Goal: Task Accomplishment & Management: Complete application form

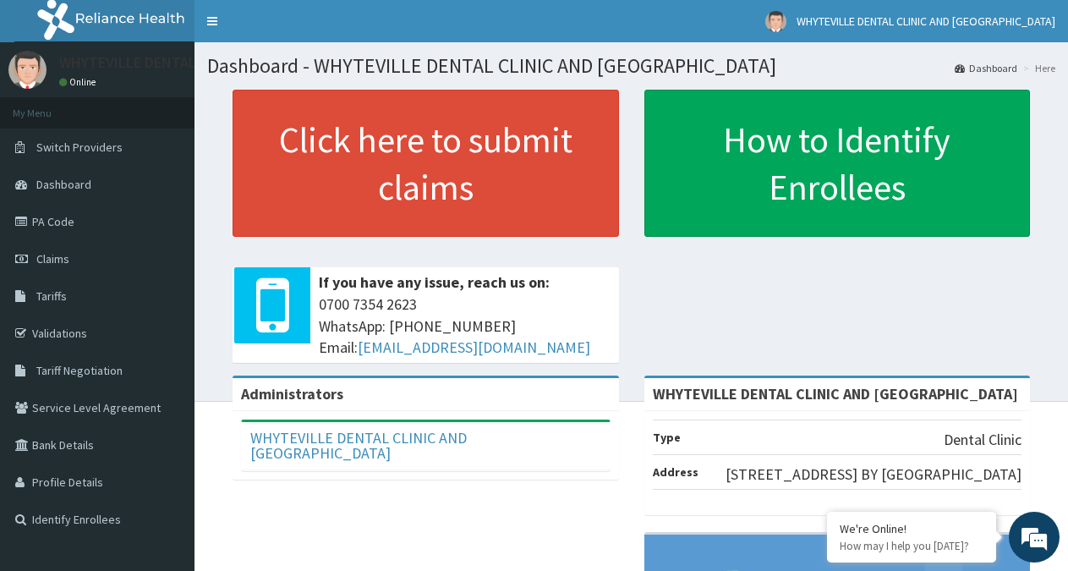
click at [47, 219] on link "PA Code" at bounding box center [97, 221] width 194 height 37
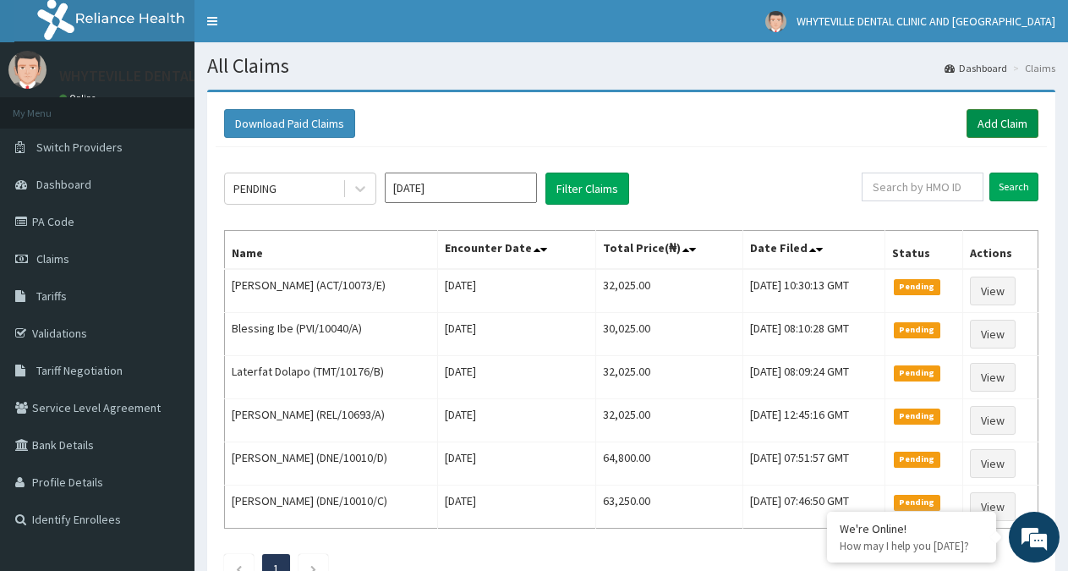
click at [997, 118] on link "Add Claim" at bounding box center [1002, 123] width 72 height 29
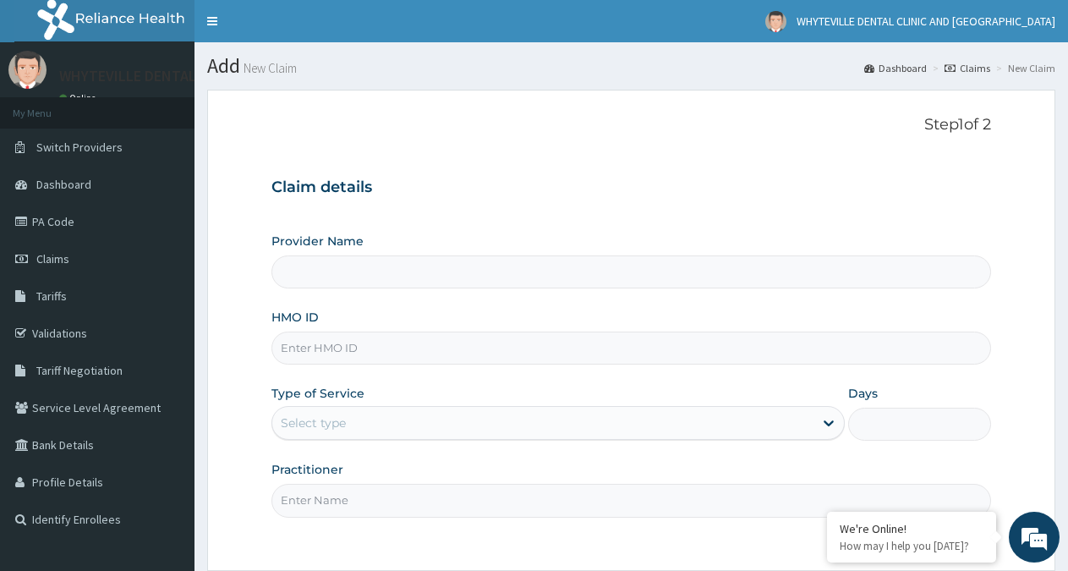
click at [305, 344] on input "HMO ID" at bounding box center [630, 347] width 719 height 33
type input "WHYTEVILLE DENTAL CLINIC AND [GEOGRAPHIC_DATA]"
click at [328, 358] on input "HMO ID" at bounding box center [630, 347] width 719 height 33
type input "P"
type input "ZEI/10163/C"
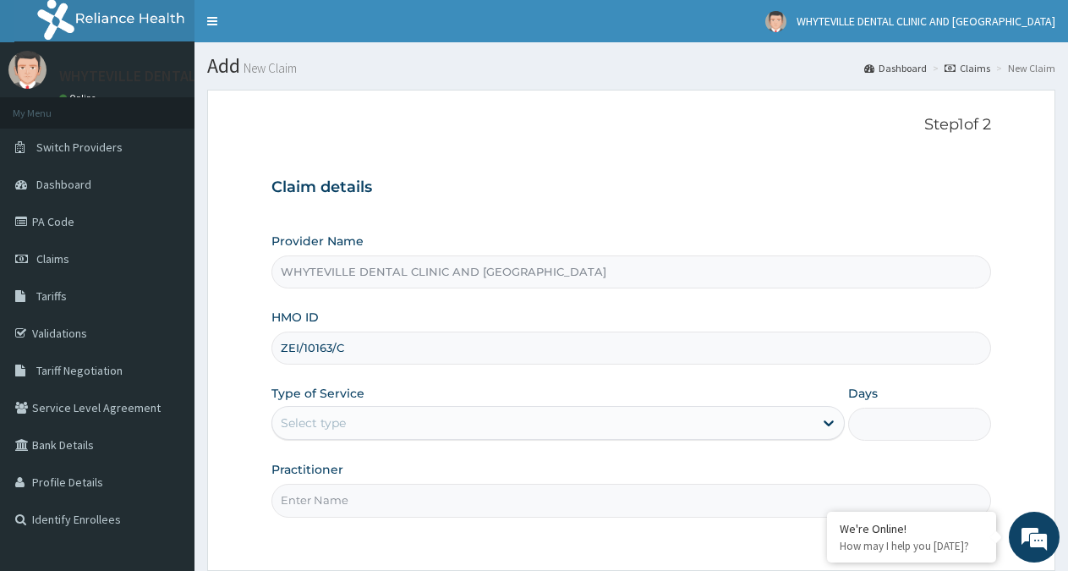
click at [346, 424] on div "Select type" at bounding box center [313, 422] width 65 height 17
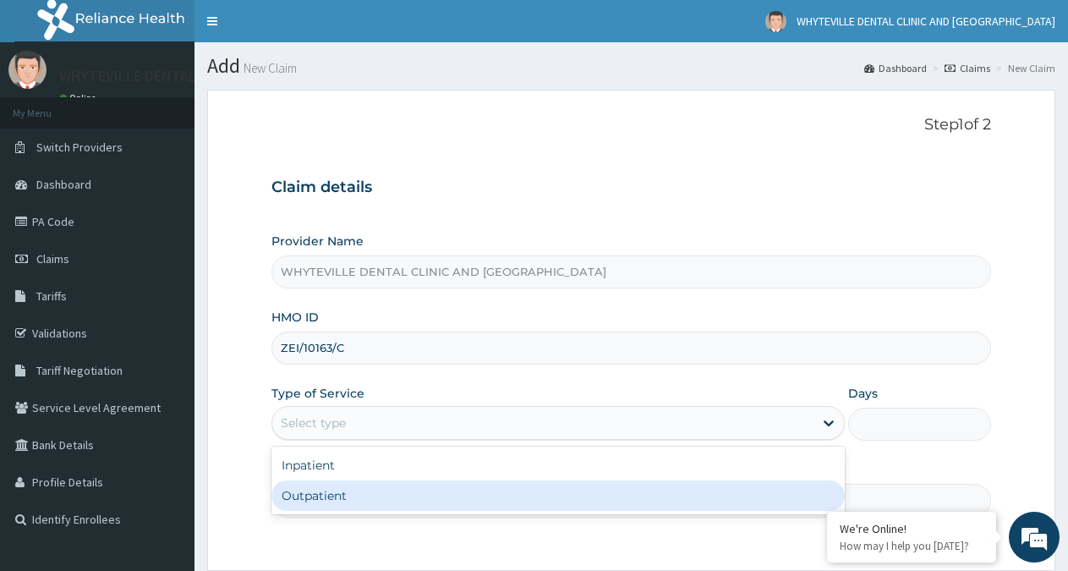
click at [341, 493] on div "Outpatient" at bounding box center [557, 495] width 572 height 30
type input "1"
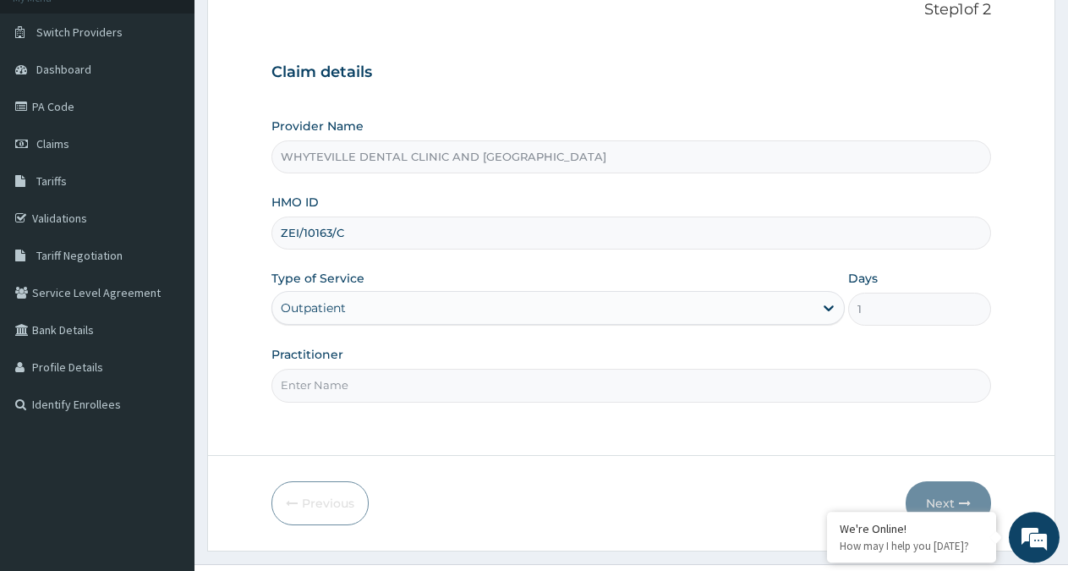
scroll to position [151, 0]
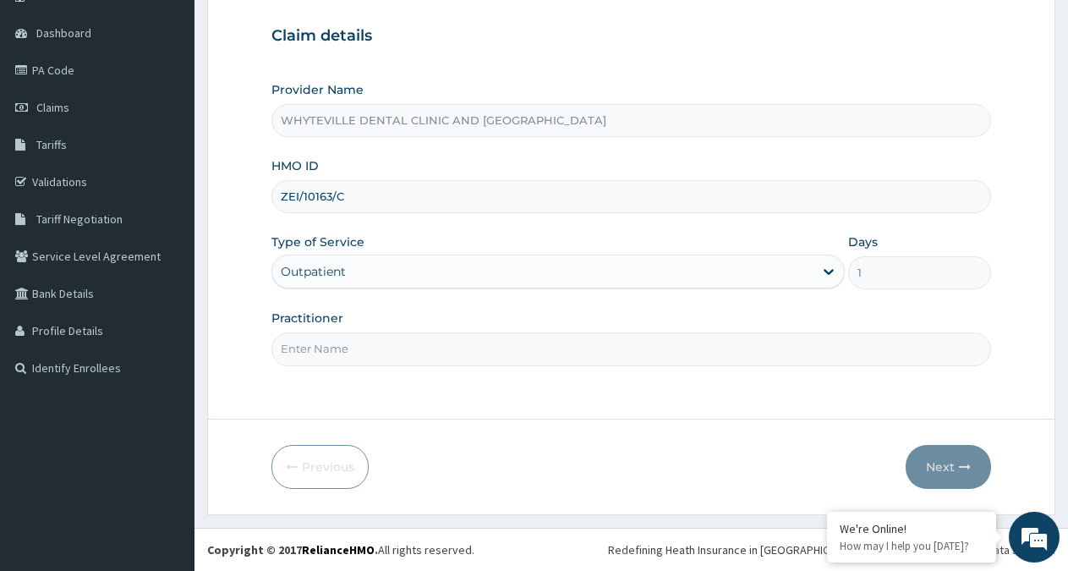
click at [355, 354] on input "Practitioner" at bounding box center [630, 348] width 719 height 33
type input "OJO WILSON"
click at [963, 467] on icon "button" at bounding box center [965, 467] width 12 height 12
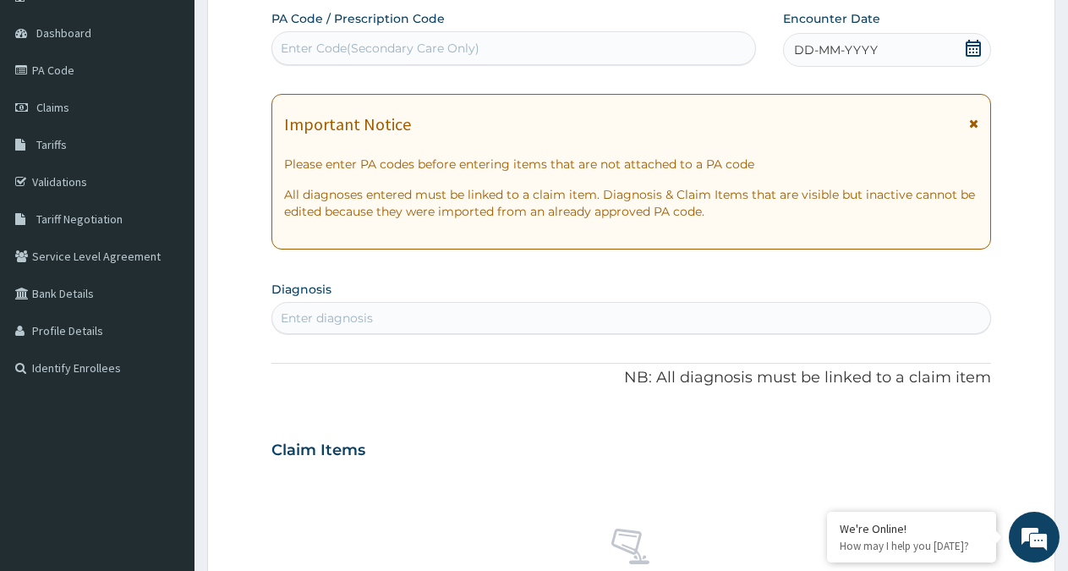
click at [545, 50] on div "Enter Code(Secondary Care Only)" at bounding box center [513, 48] width 483 height 27
type input "PA/B21358"
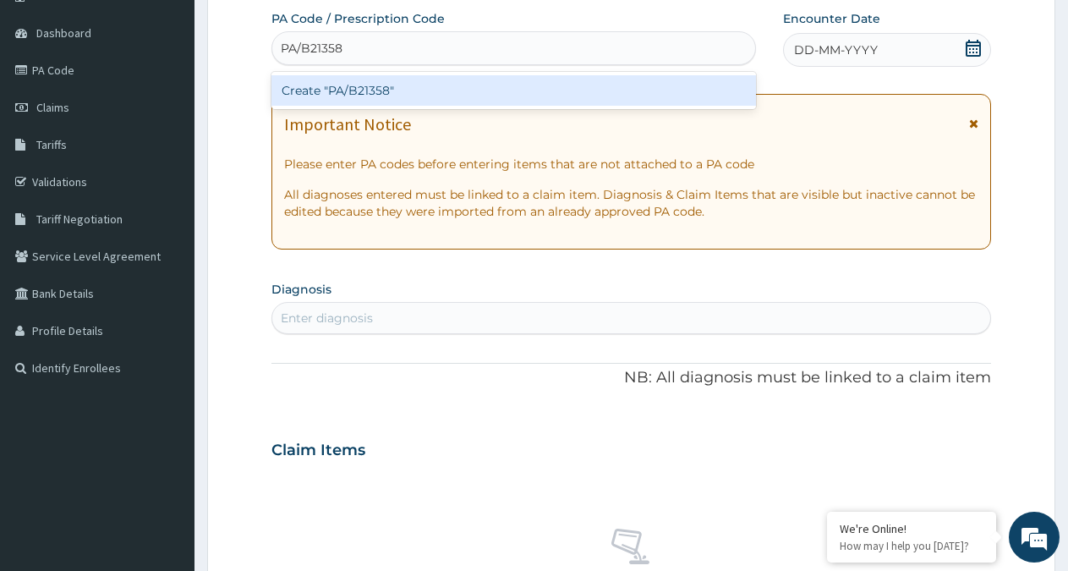
click at [502, 90] on div "Create "PA/B21358"" at bounding box center [513, 90] width 484 height 30
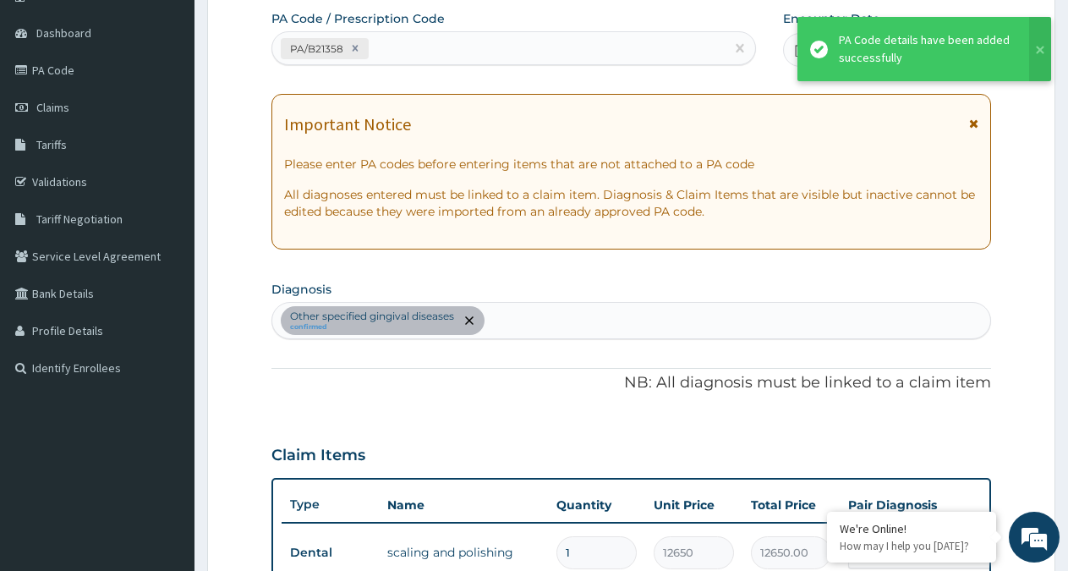
scroll to position [593, 0]
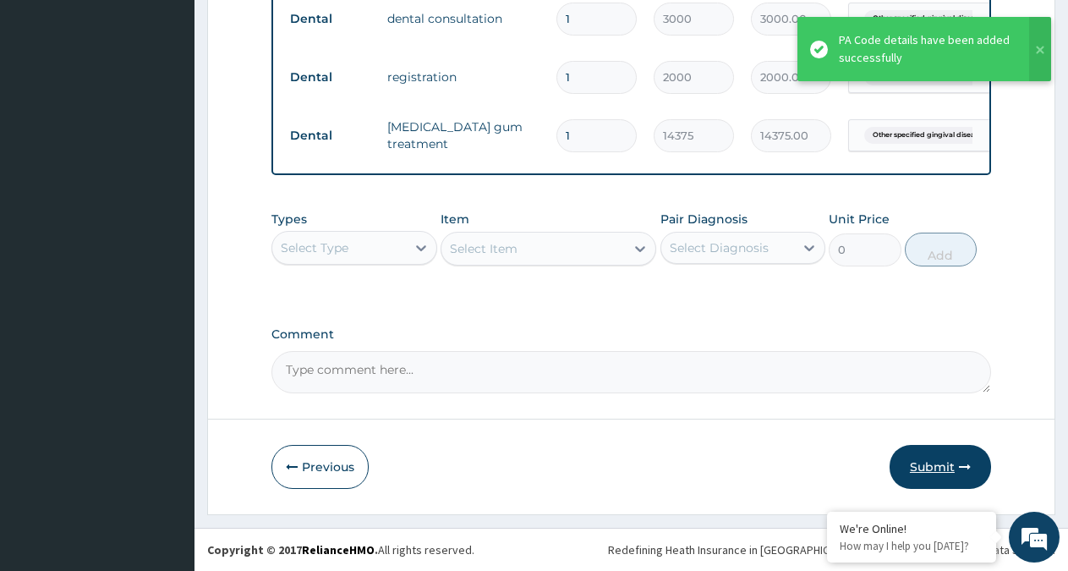
click at [951, 461] on button "Submit" at bounding box center [939, 467] width 101 height 44
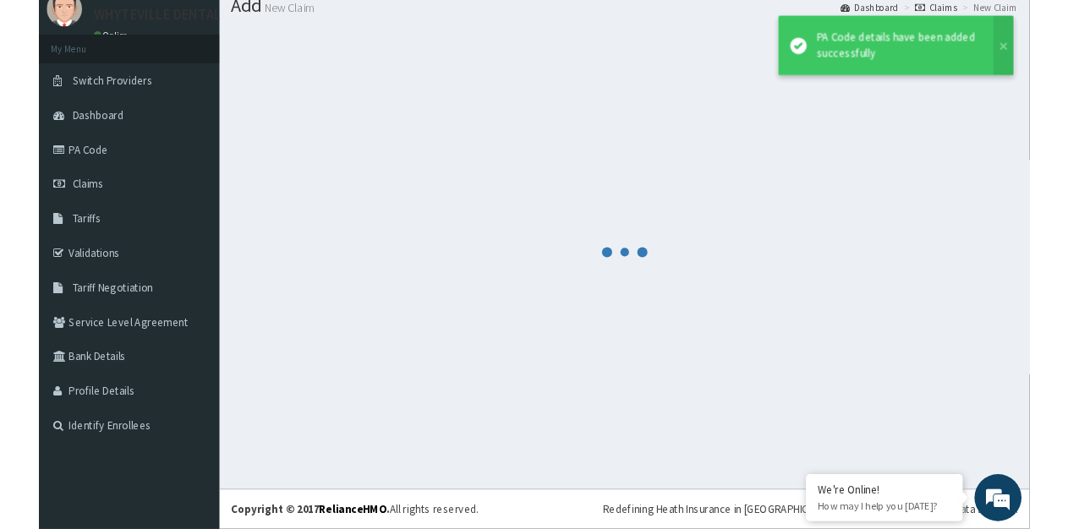
scroll to position [60, 0]
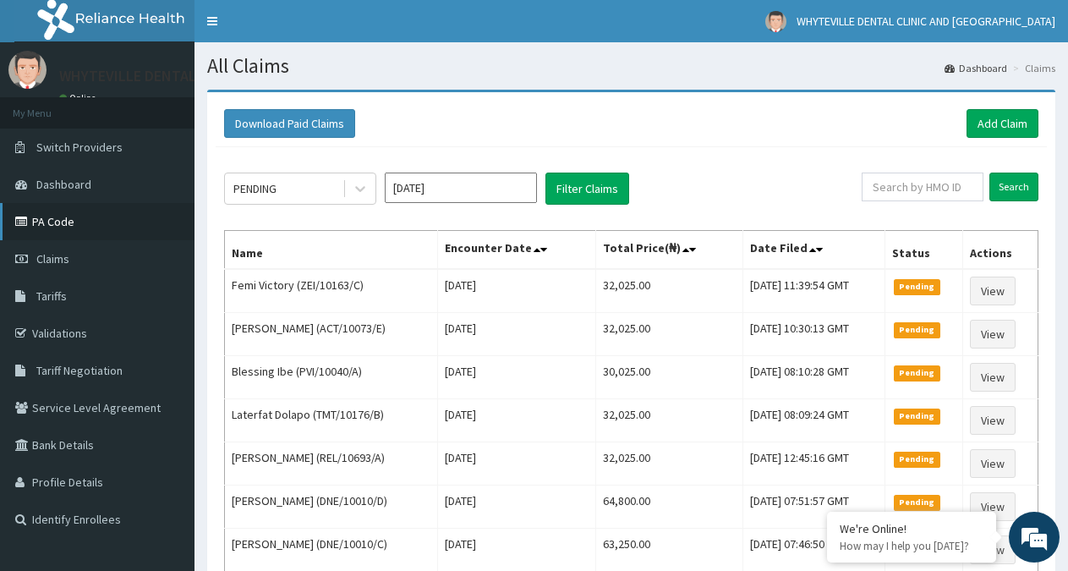
click at [66, 207] on link "PA Code" at bounding box center [97, 221] width 194 height 37
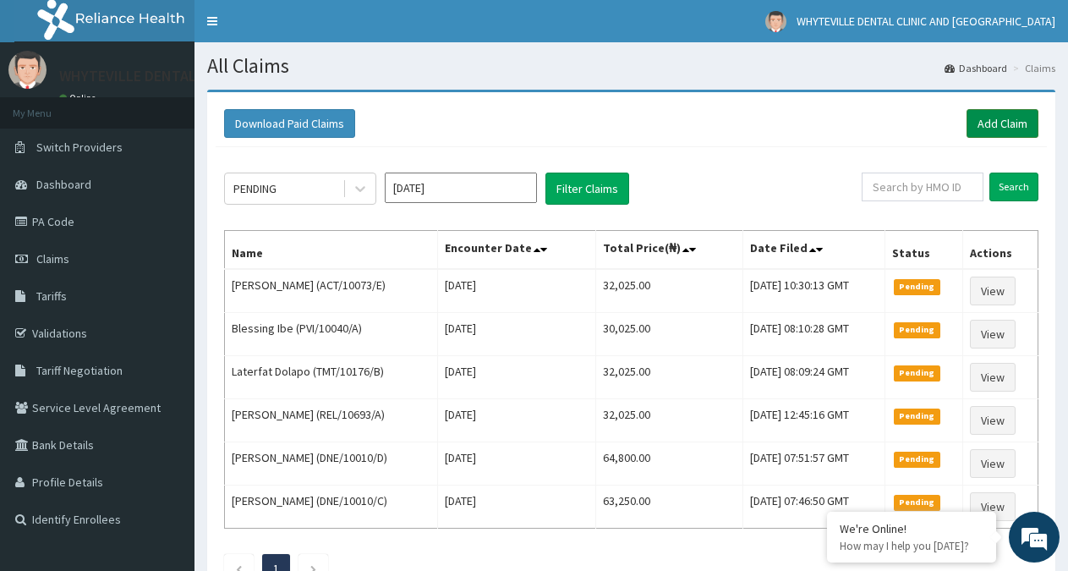
click at [1014, 124] on link "Add Claim" at bounding box center [1002, 123] width 72 height 29
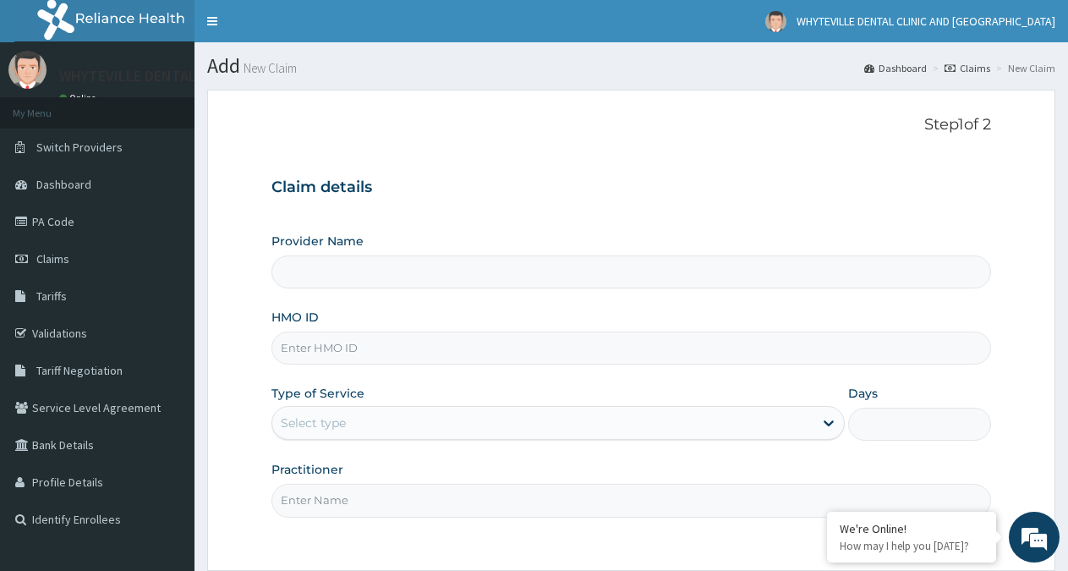
type input "WHYTEVILLE DENTAL CLINIC AND [GEOGRAPHIC_DATA]"
click at [301, 352] on input "HMO ID" at bounding box center [630, 347] width 719 height 33
type input "ZEI/10163"
click at [399, 419] on div "Select type" at bounding box center [542, 422] width 540 height 27
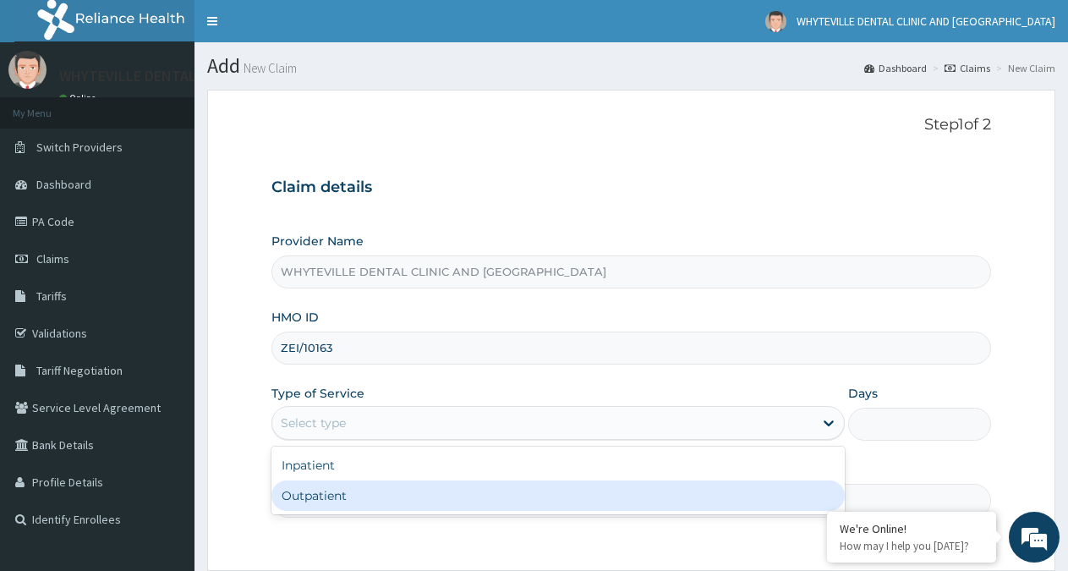
click at [375, 493] on div "Outpatient" at bounding box center [557, 495] width 572 height 30
type input "1"
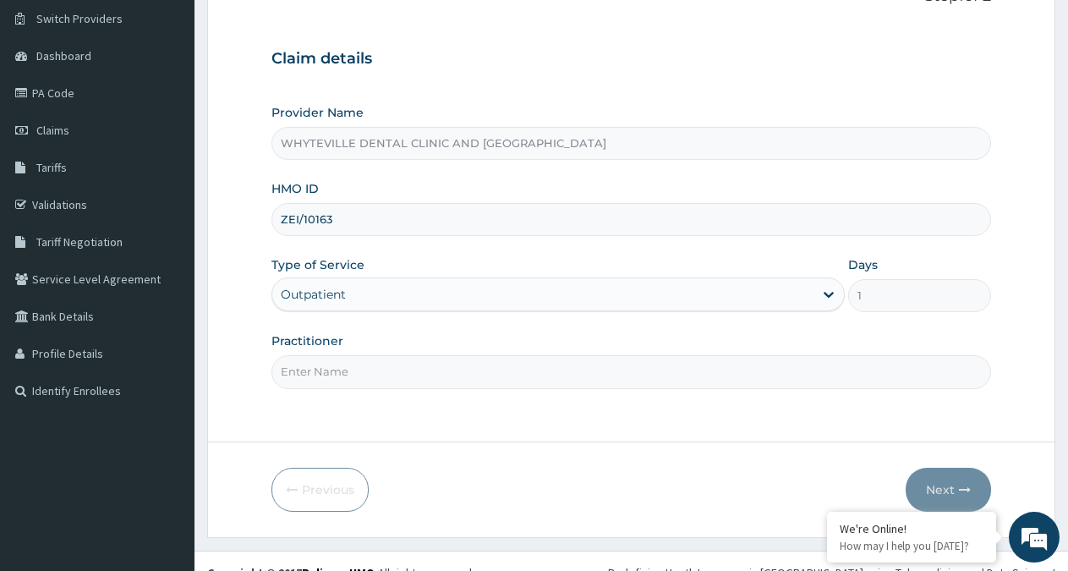
scroll to position [151, 0]
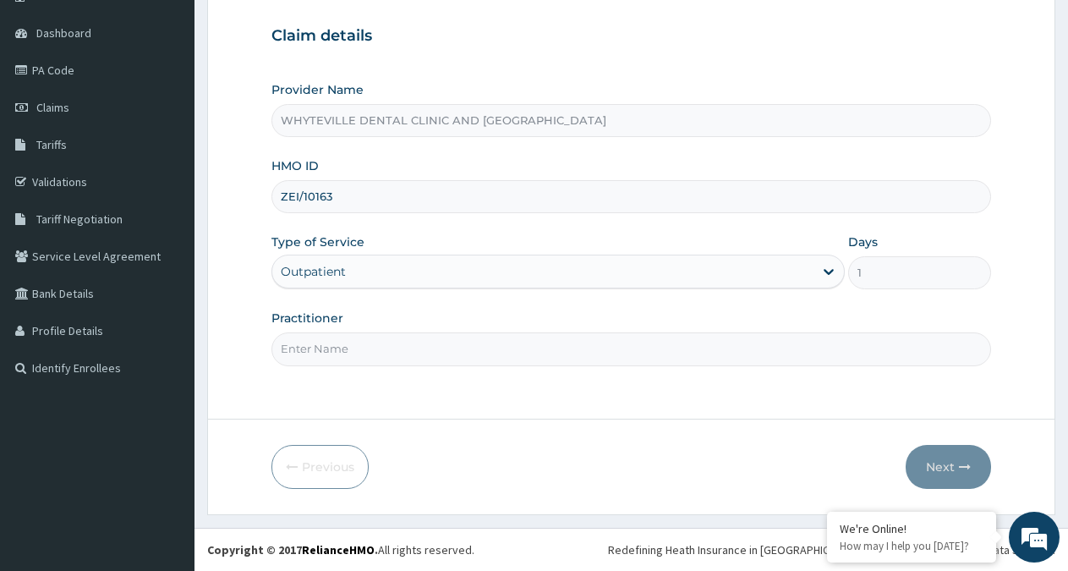
click at [388, 358] on input "Practitioner" at bounding box center [630, 348] width 719 height 33
click at [388, 352] on input "Practitioner" at bounding box center [630, 348] width 719 height 33
type input "OJO WILSON"
click at [965, 466] on icon "button" at bounding box center [965, 467] width 12 height 12
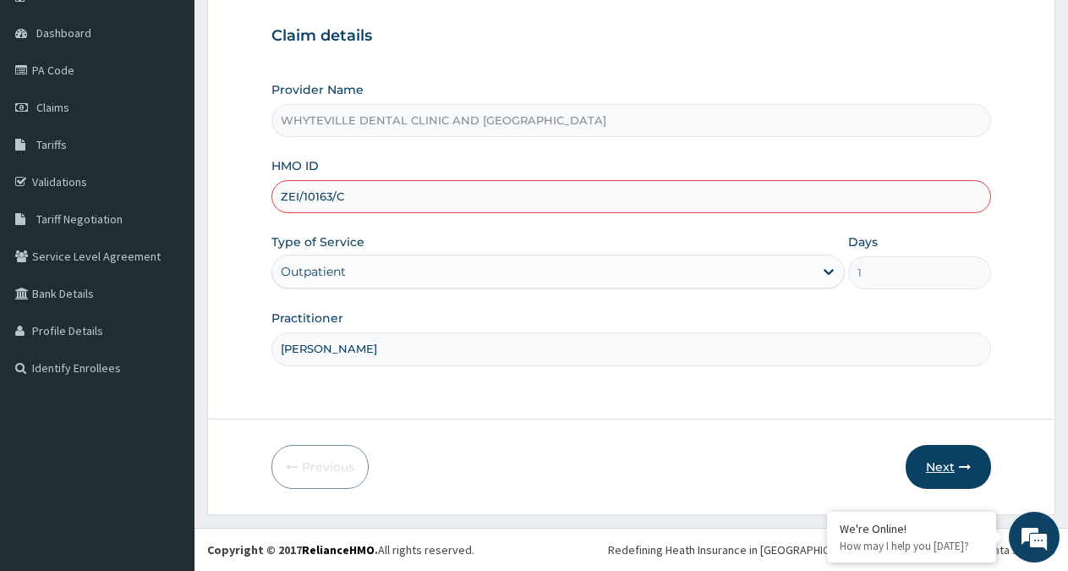
type input "ZEI/10163/C"
click at [948, 463] on button "Next" at bounding box center [947, 467] width 85 height 44
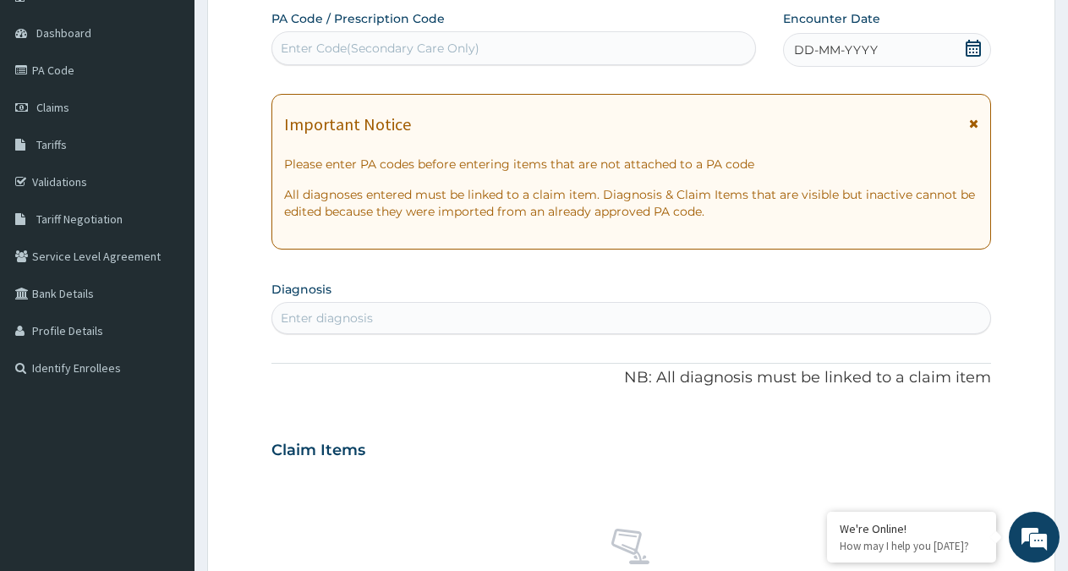
click at [407, 51] on div "Enter Code(Secondary Care Only)" at bounding box center [380, 48] width 199 height 17
click at [418, 51] on div "Enter Code(Secondary Care Only)" at bounding box center [380, 48] width 199 height 17
type input "PA/EE1DB9"
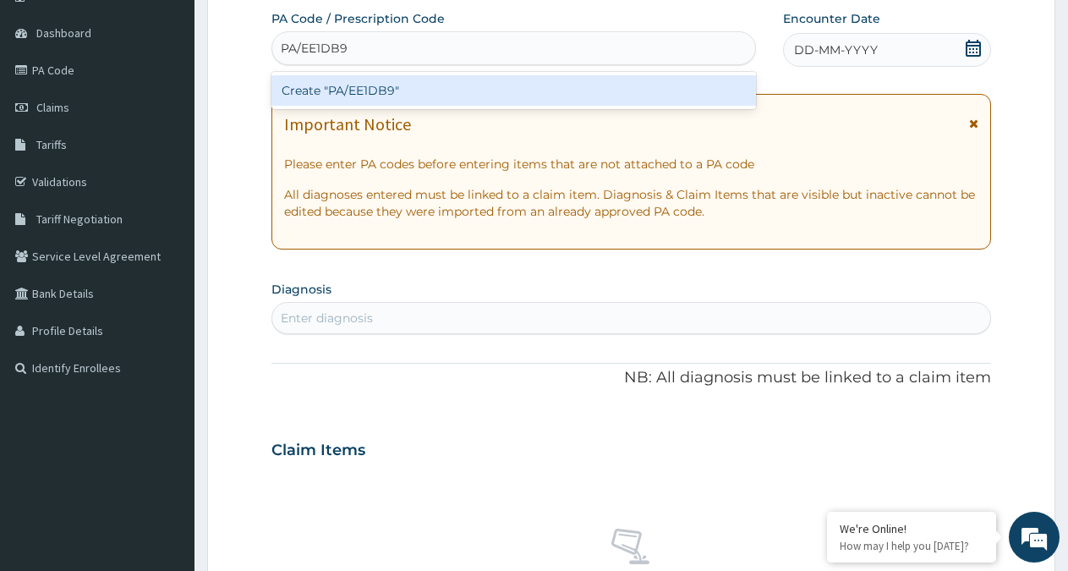
click at [404, 92] on div "Create "PA/EE1DB9"" at bounding box center [513, 90] width 484 height 30
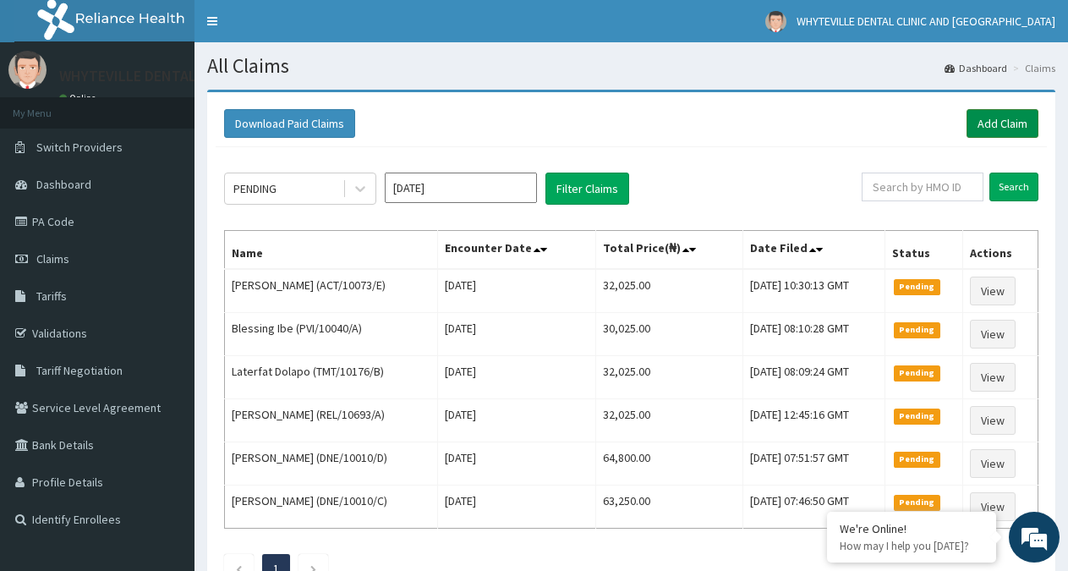
click at [1004, 123] on link "Add Claim" at bounding box center [1002, 123] width 72 height 29
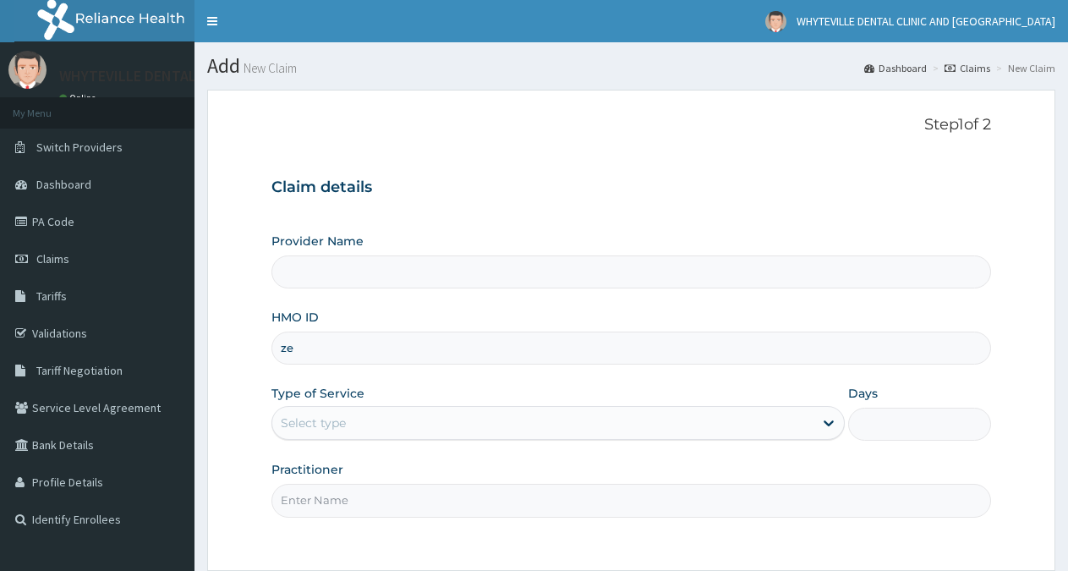
type input "zei"
type input "WHYTEVILLE DENTAL CLINIC AND [GEOGRAPHIC_DATA]"
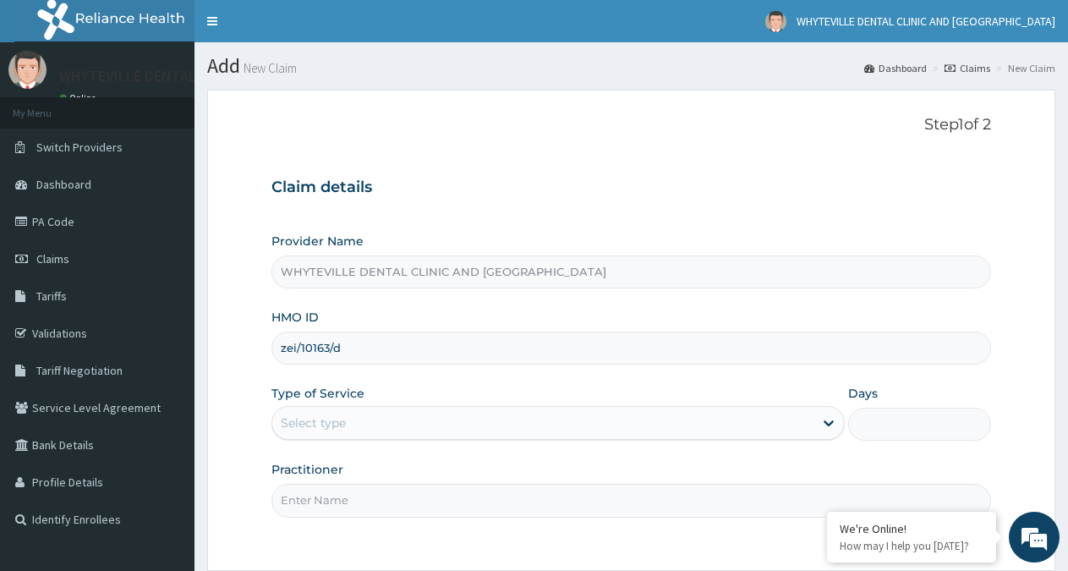
type input "zei/10163/d"
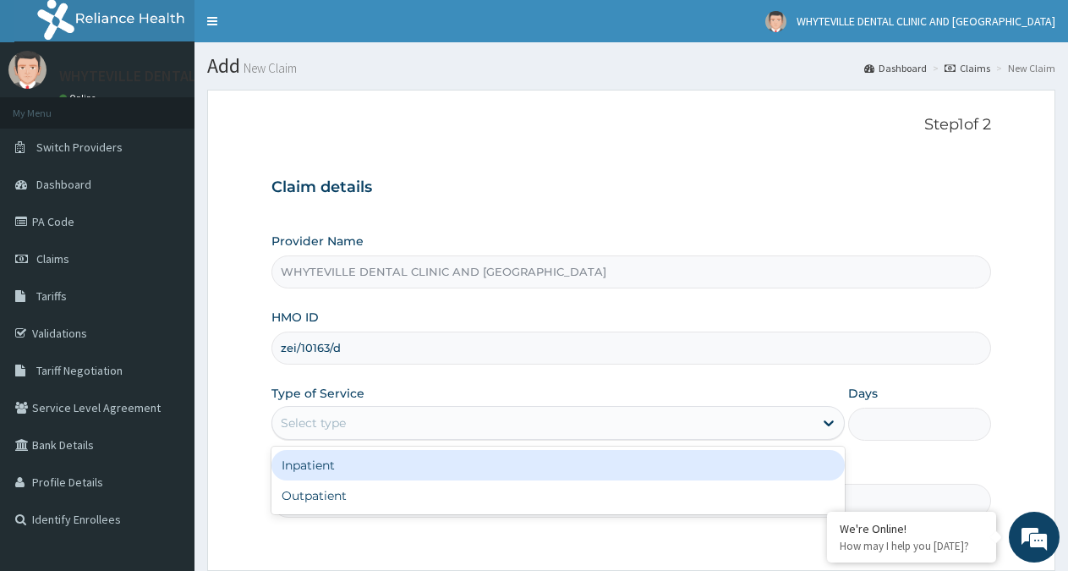
click at [363, 420] on div "Select type" at bounding box center [542, 422] width 540 height 27
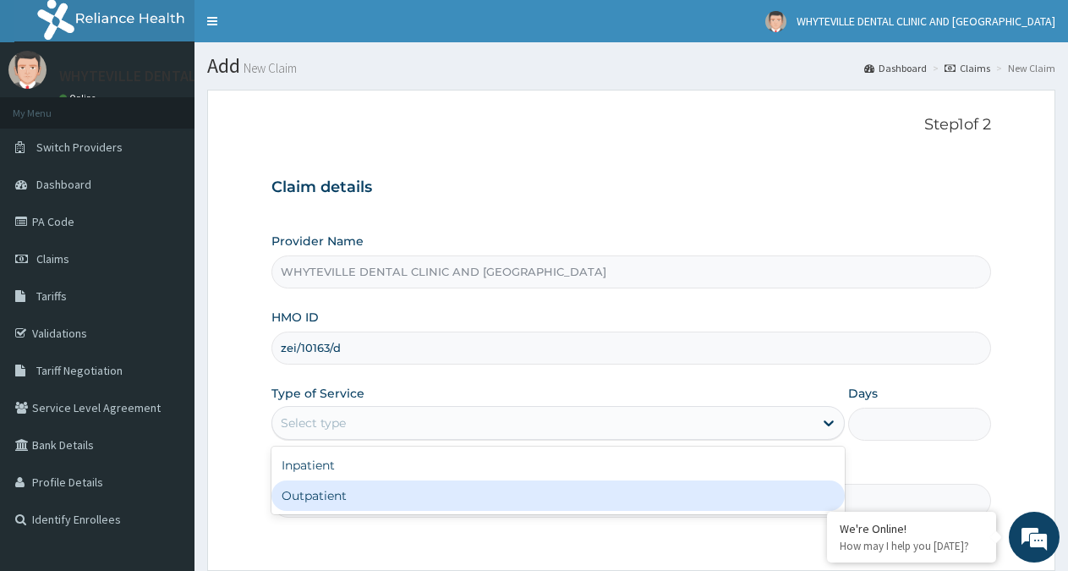
click at [355, 491] on div "Outpatient" at bounding box center [557, 495] width 572 height 30
type input "1"
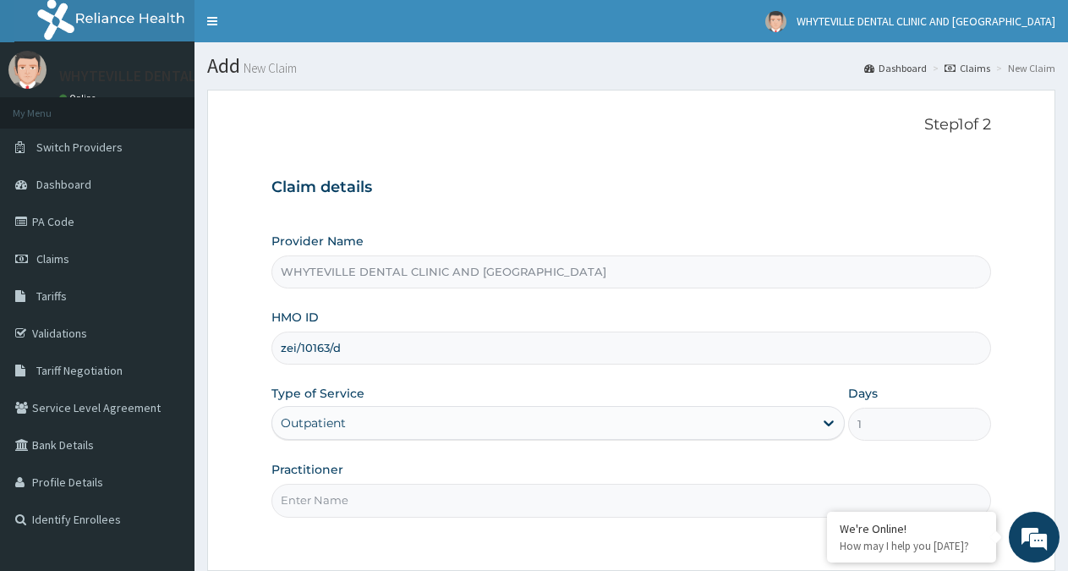
click at [379, 491] on input "Practitioner" at bounding box center [630, 500] width 719 height 33
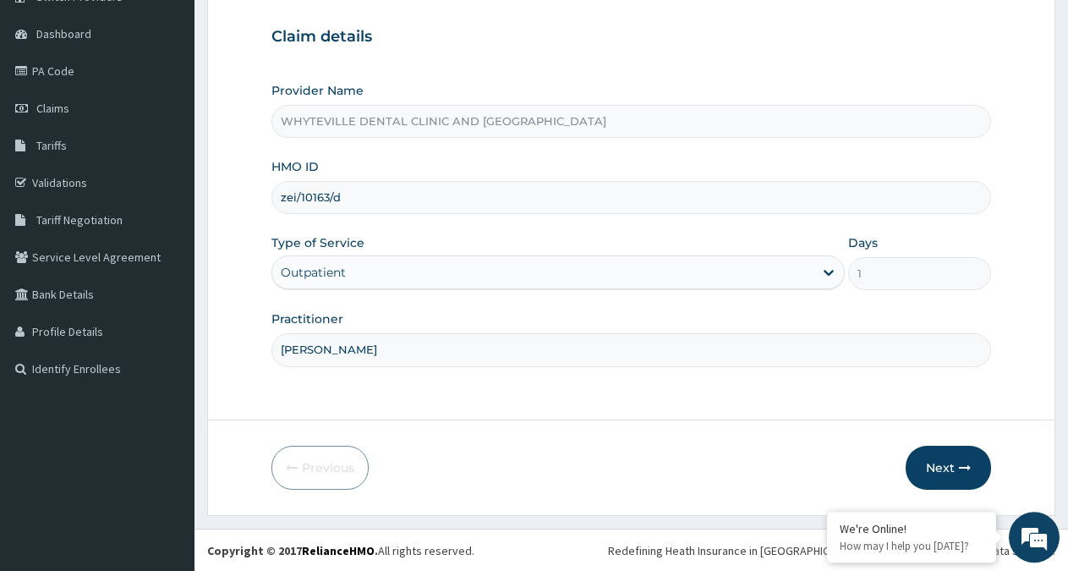
scroll to position [151, 0]
type input "ojo wilson"
click at [935, 467] on button "Next" at bounding box center [947, 467] width 85 height 44
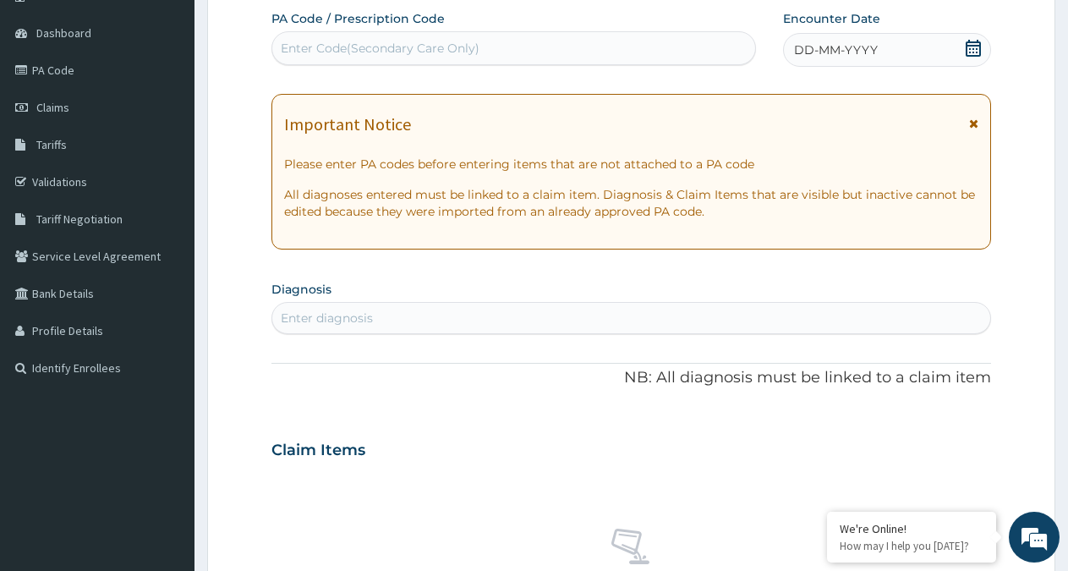
click at [456, 39] on div "Enter Code(Secondary Care Only)" at bounding box center [513, 48] width 483 height 27
type input "PA/EE1DB9"
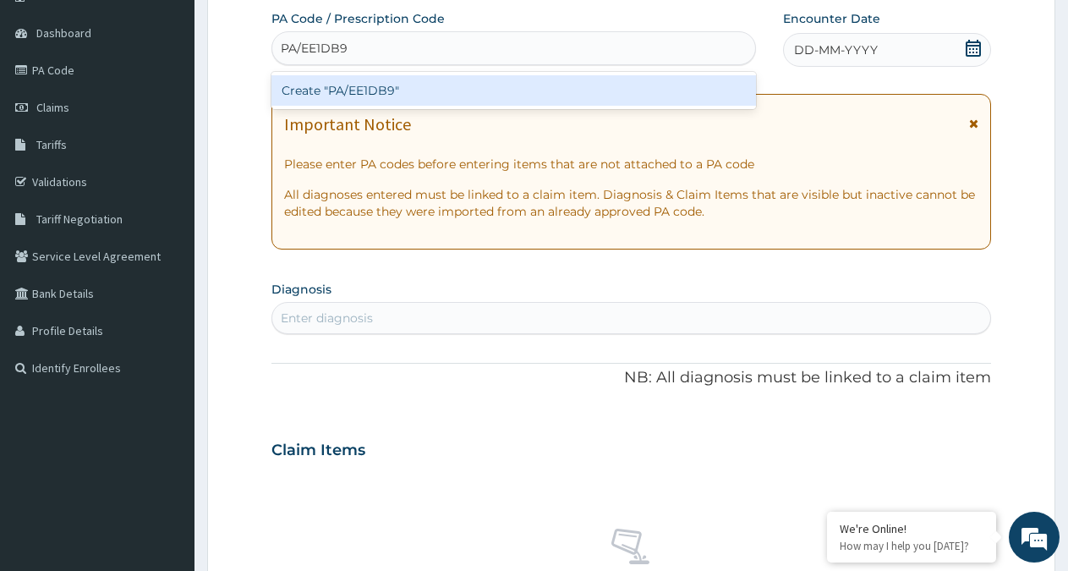
click at [544, 91] on div "Create "PA/EE1DB9"" at bounding box center [513, 90] width 484 height 30
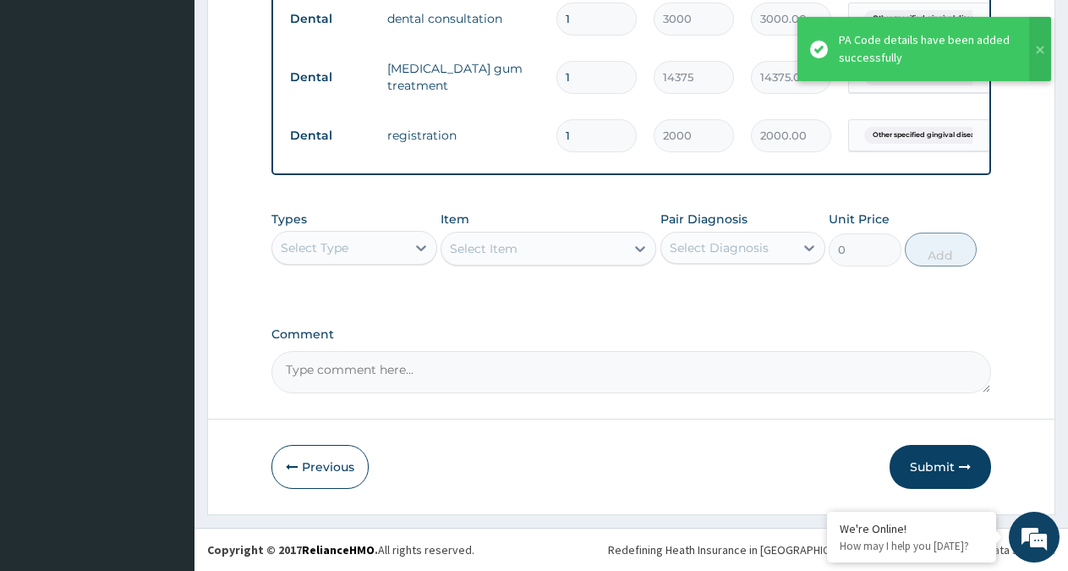
scroll to position [757, 0]
click at [920, 457] on button "Submit" at bounding box center [939, 467] width 101 height 44
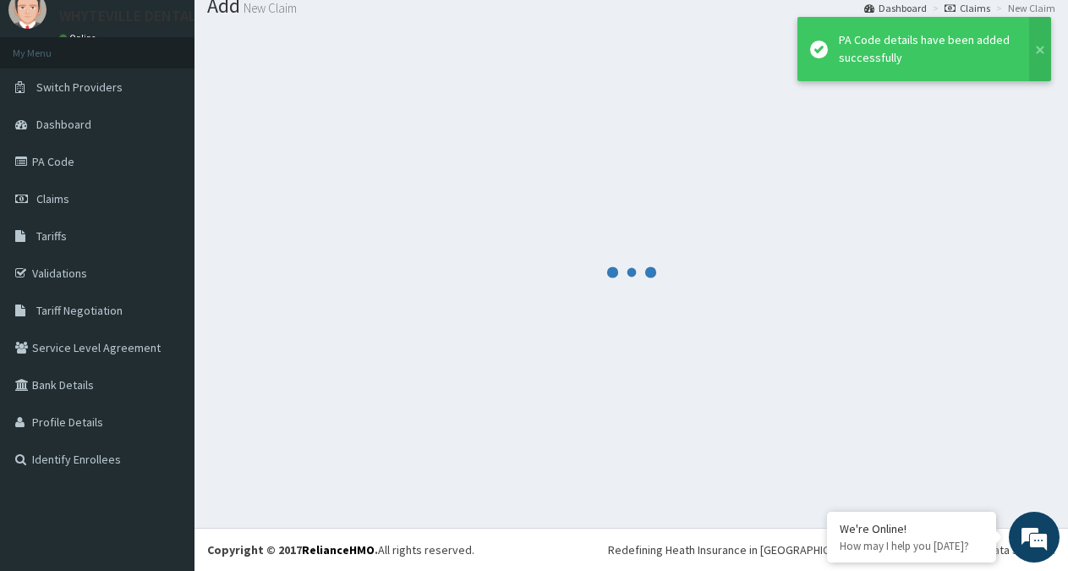
scroll to position [60, 0]
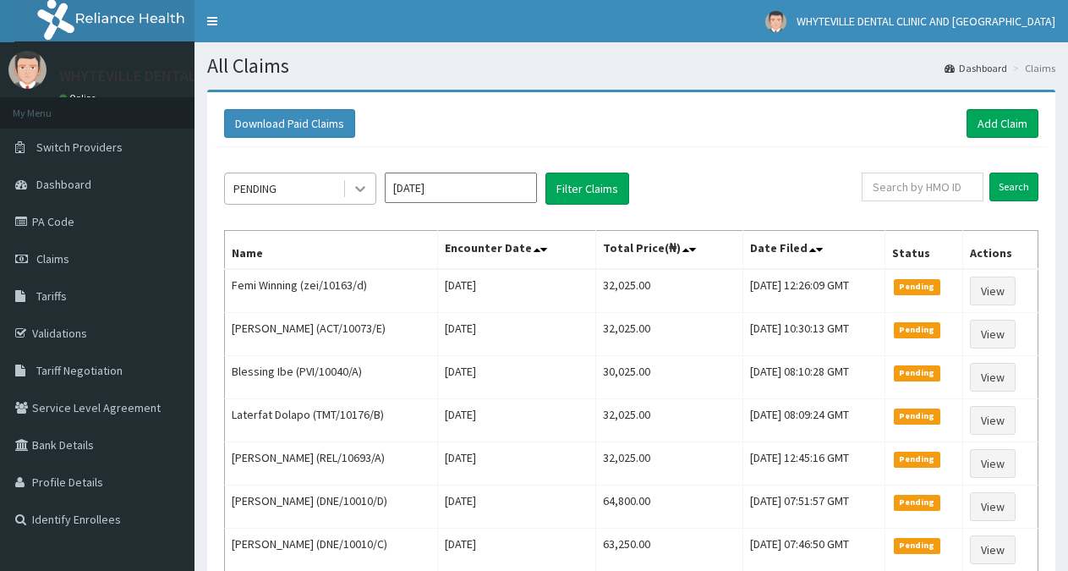
click at [358, 190] on icon at bounding box center [360, 190] width 10 height 6
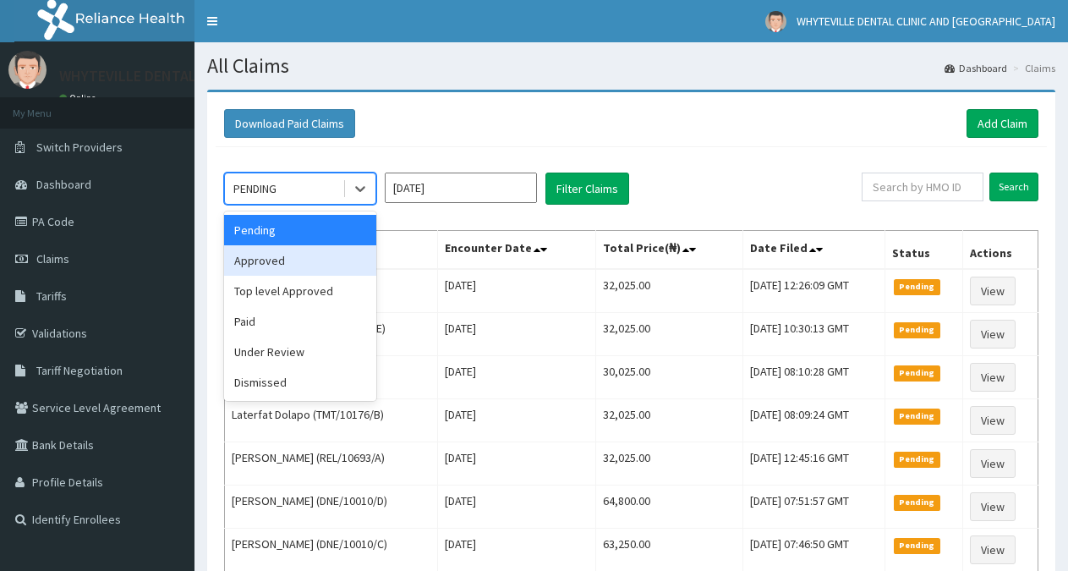
click at [309, 263] on div "Approved" at bounding box center [300, 260] width 152 height 30
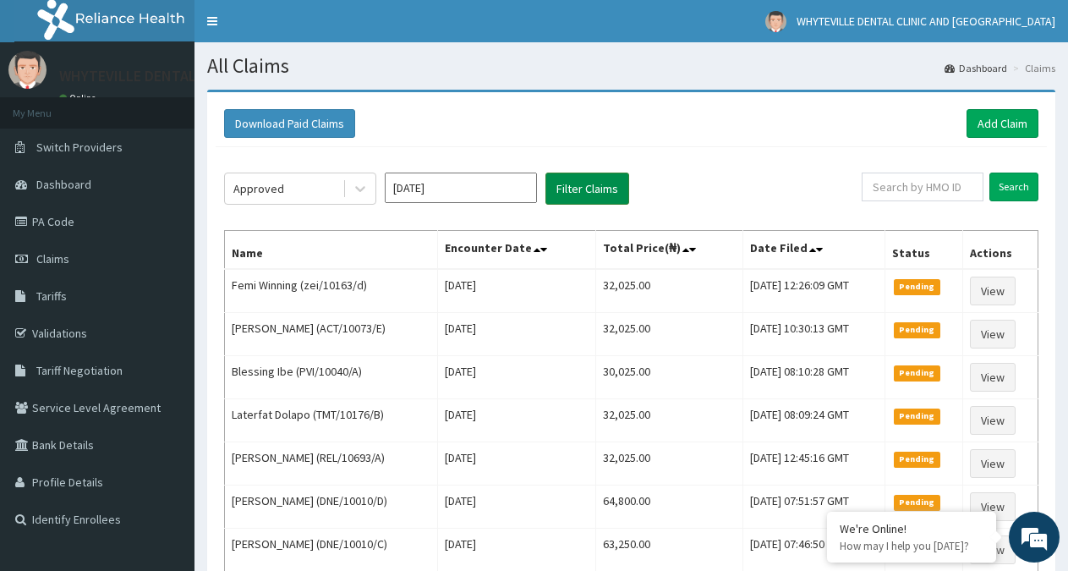
click at [605, 187] on button "Filter Claims" at bounding box center [587, 188] width 84 height 32
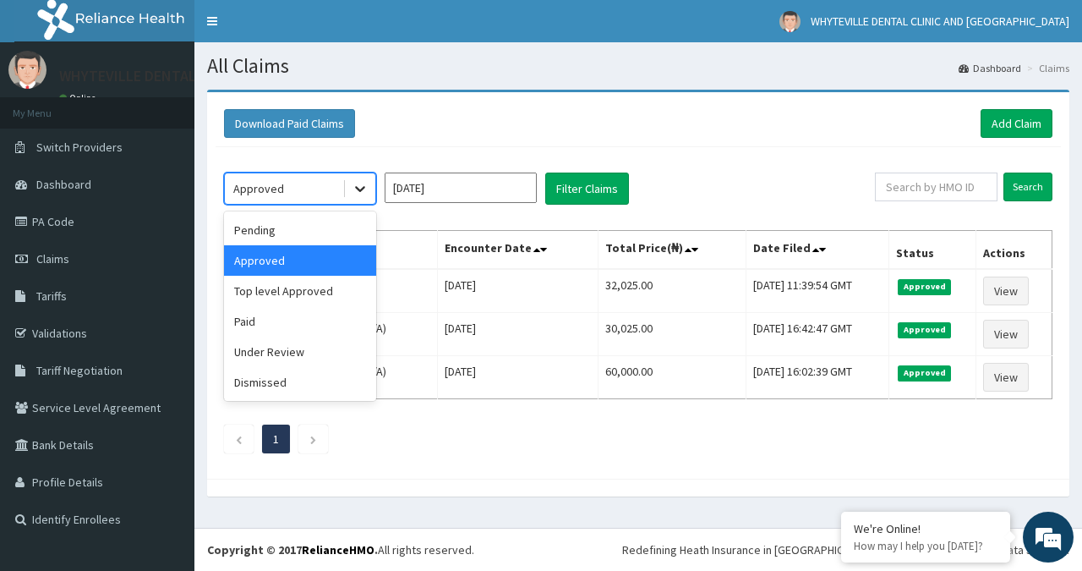
click at [361, 190] on icon at bounding box center [360, 190] width 10 height 6
click at [322, 235] on div "Pending" at bounding box center [300, 230] width 152 height 30
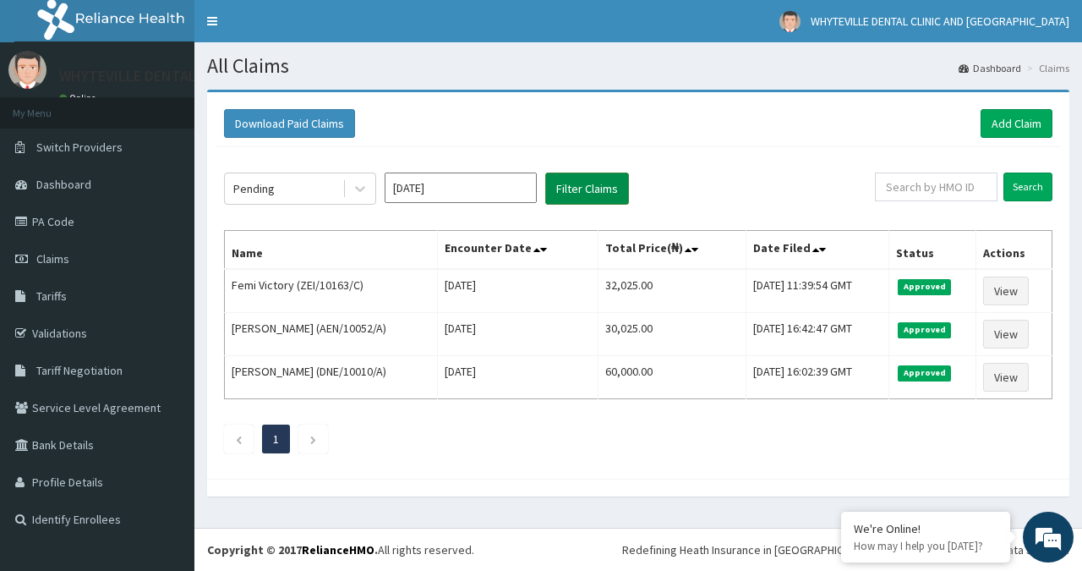
click at [562, 185] on button "Filter Claims" at bounding box center [587, 188] width 84 height 32
